Goal: Information Seeking & Learning: Learn about a topic

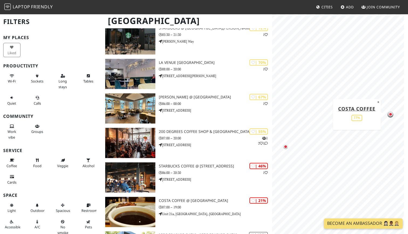
scroll to position [216, 0]
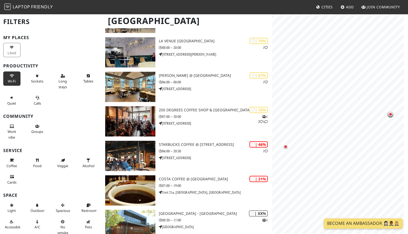
click at [13, 75] on icon at bounding box center [12, 76] width 4 height 4
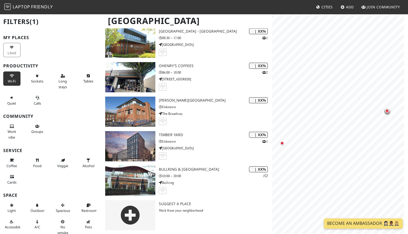
scroll to position [364, 0]
click at [7, 127] on button "Work vibe" at bounding box center [11, 132] width 17 height 20
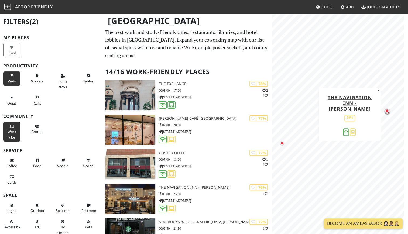
scroll to position [0, 0]
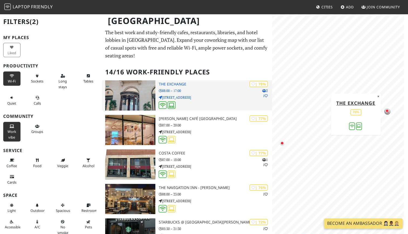
click at [181, 85] on h3 "The Exchange" at bounding box center [215, 84] width 113 height 5
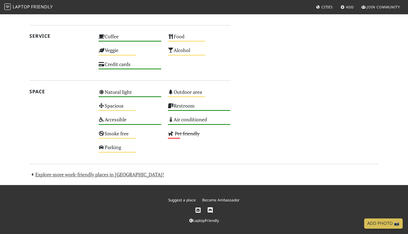
scroll to position [279, 0]
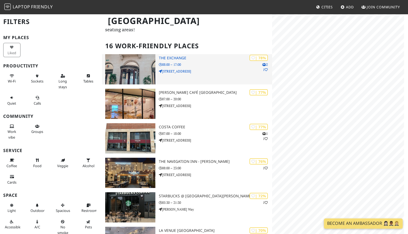
scroll to position [27, 0]
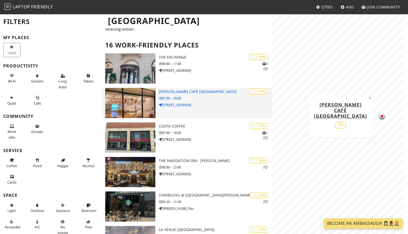
click at [194, 96] on p "07:00 – 20:00" at bounding box center [215, 98] width 113 height 5
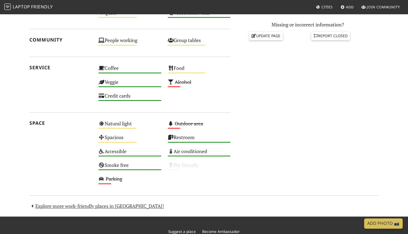
scroll to position [243, 0]
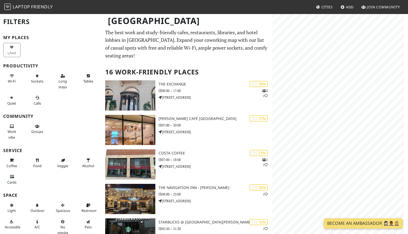
scroll to position [21, 0]
